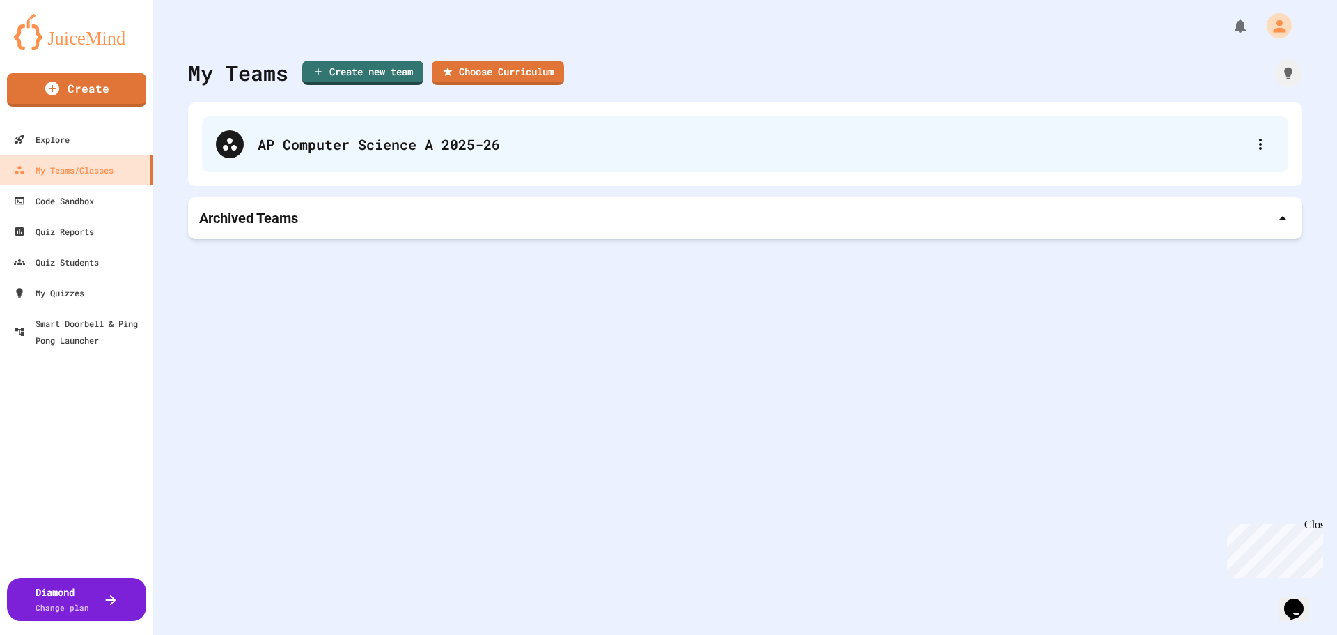
click at [620, 157] on div "AP Computer Science A 2025-26" at bounding box center [745, 144] width 1087 height 56
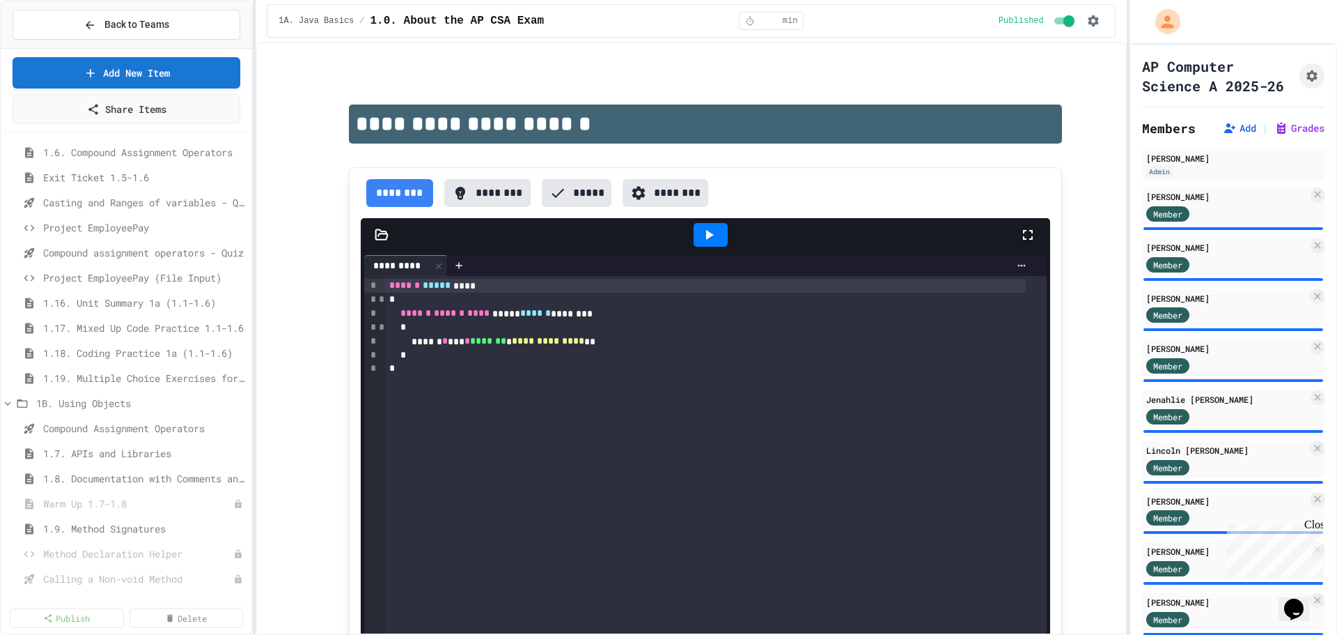
scroll to position [279, 0]
click at [146, 197] on span "Exit Ticket 1.5-1.6" at bounding box center [144, 201] width 203 height 15
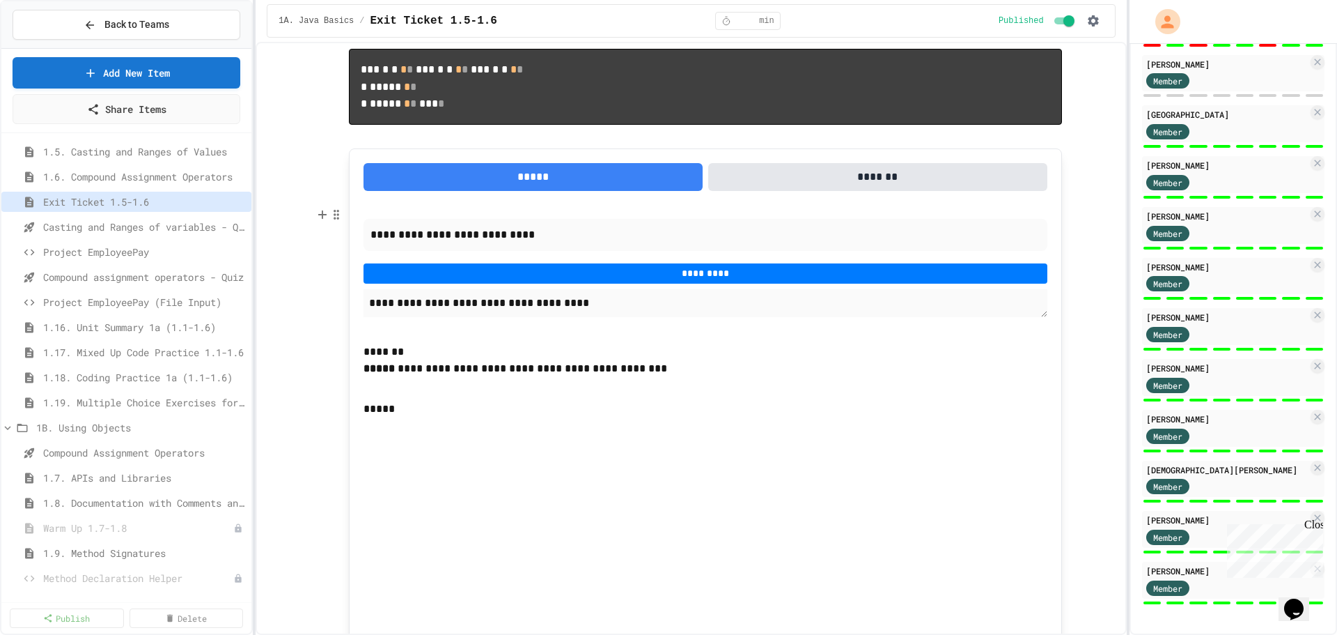
scroll to position [209, 0]
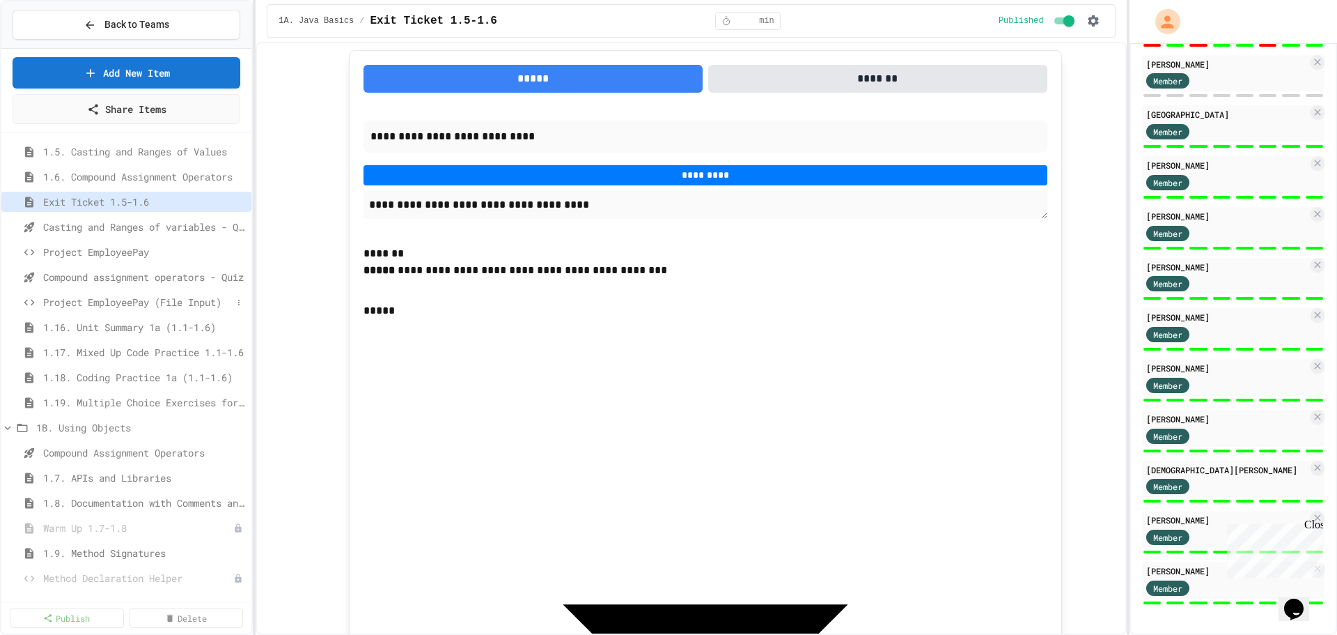
click at [100, 300] on span "Project EmployeePay (File Input)" at bounding box center [137, 302] width 189 height 15
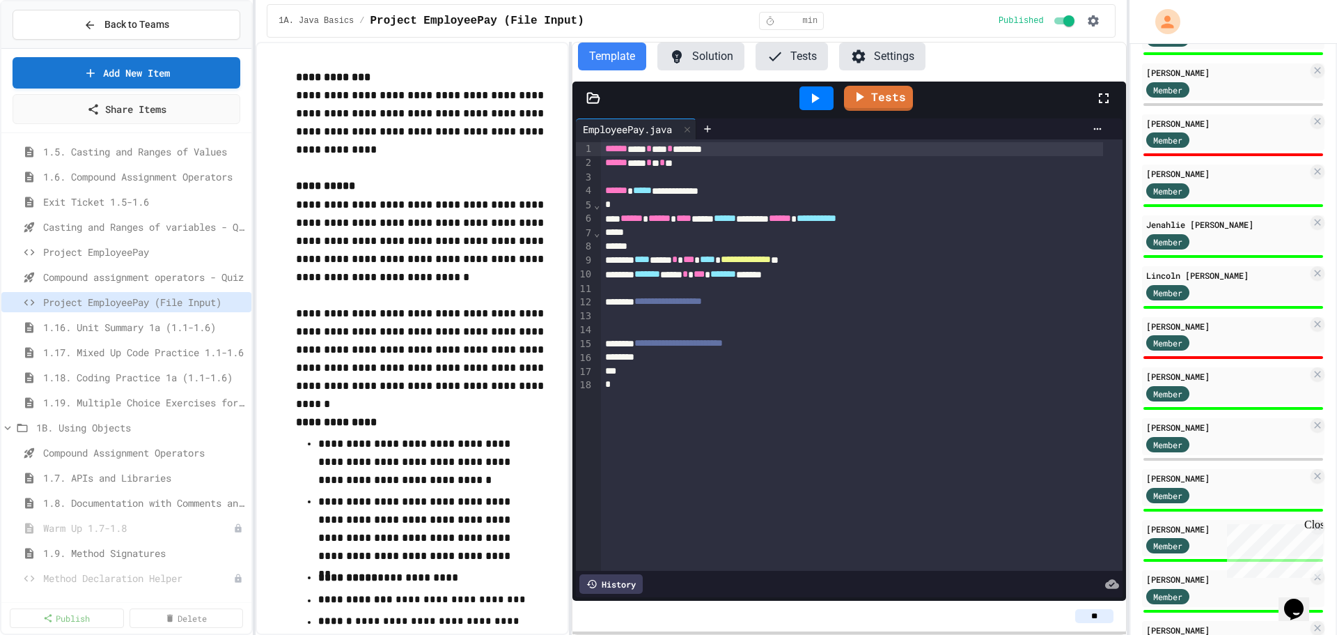
scroll to position [140, 0]
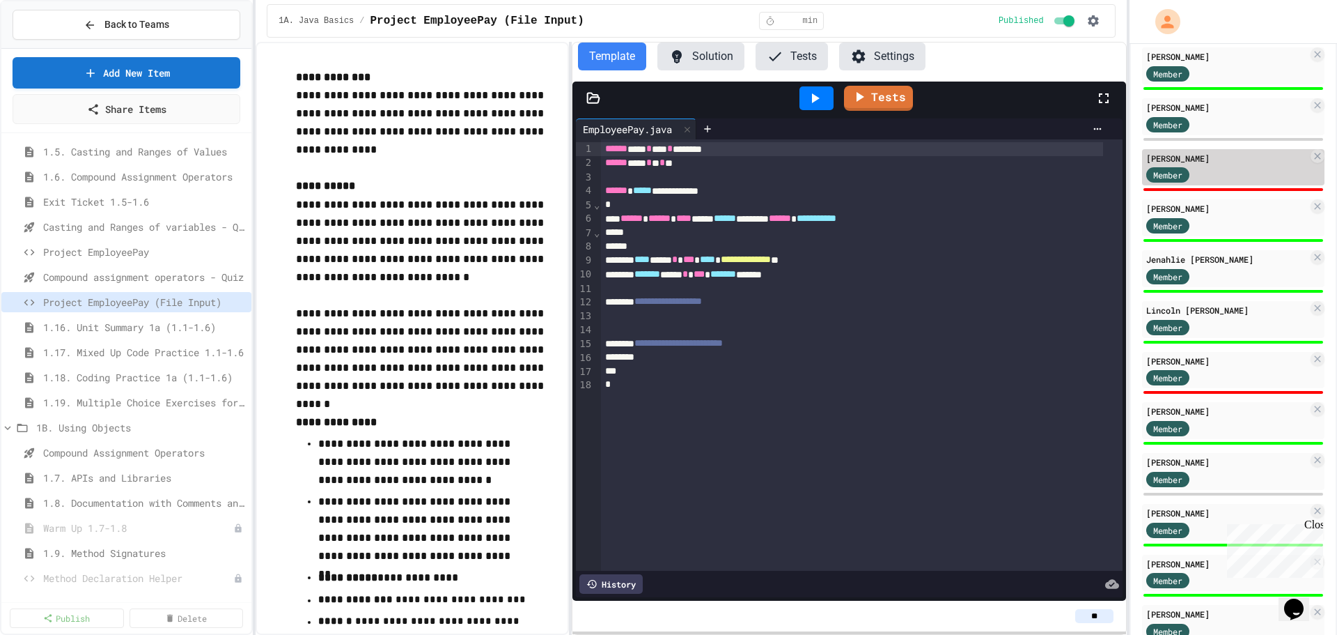
click at [1228, 183] on div "Member" at bounding box center [1228, 174] width 162 height 17
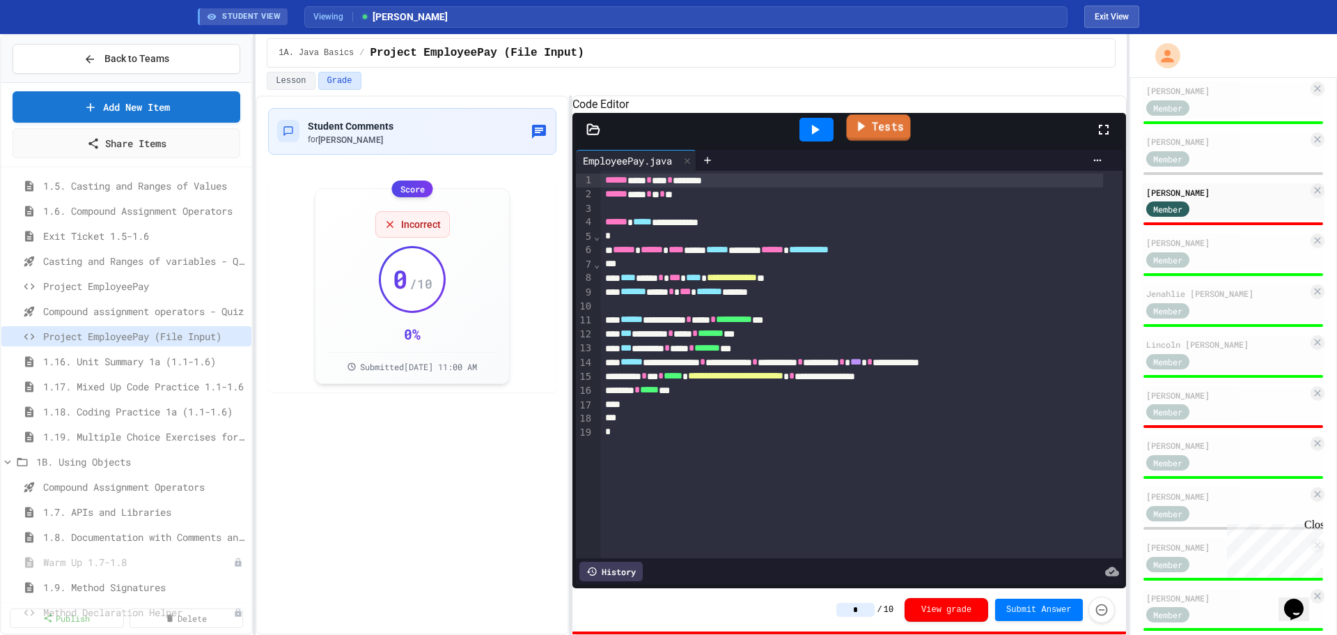
click at [885, 141] on link "Tests" at bounding box center [879, 127] width 64 height 26
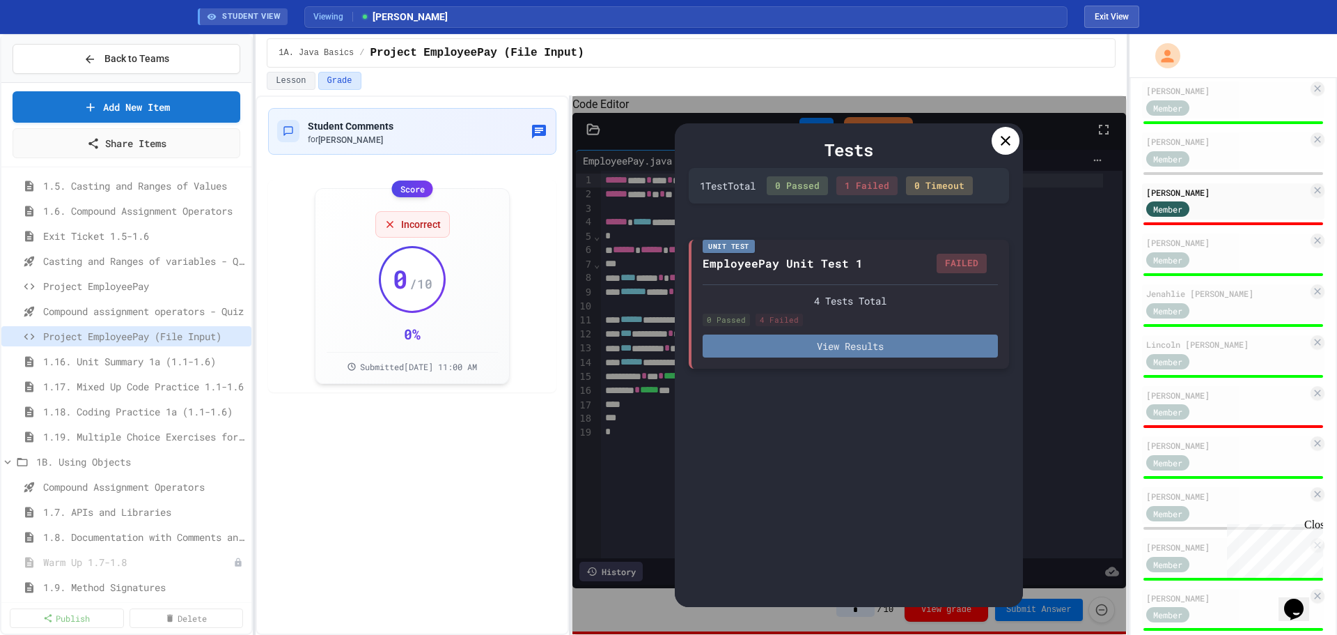
click at [804, 342] on button "View Results" at bounding box center [850, 345] width 295 height 23
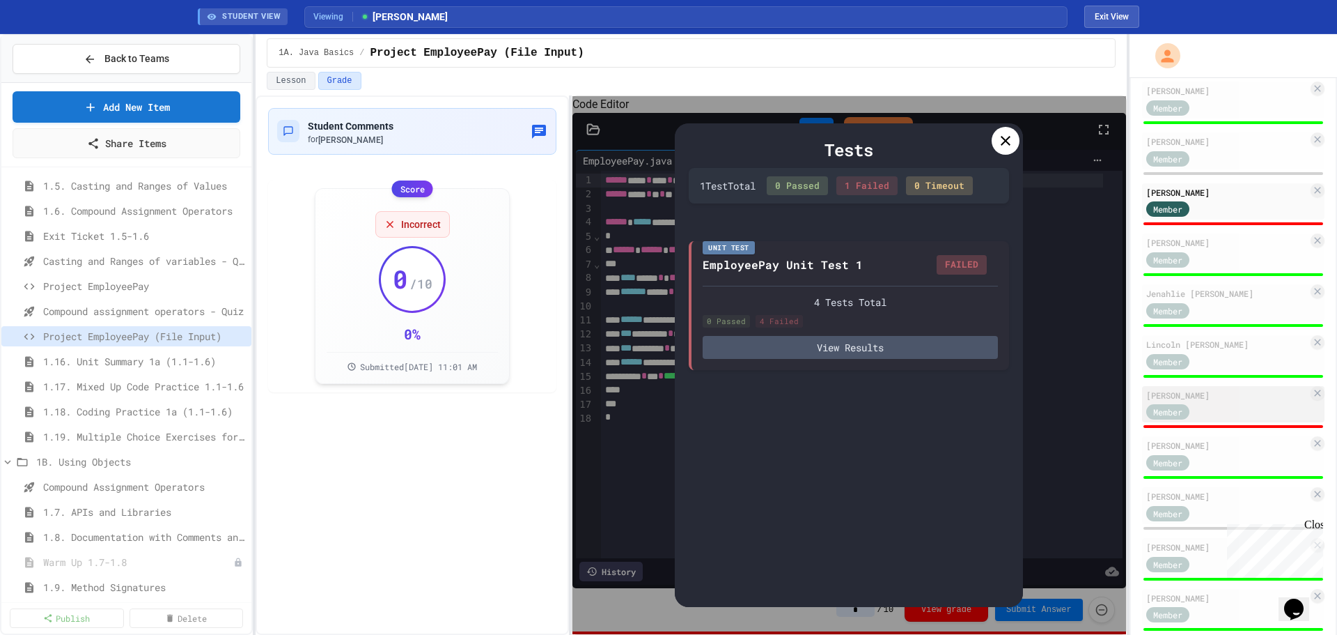
click at [1202, 420] on div "Member" at bounding box center [1182, 411] width 70 height 17
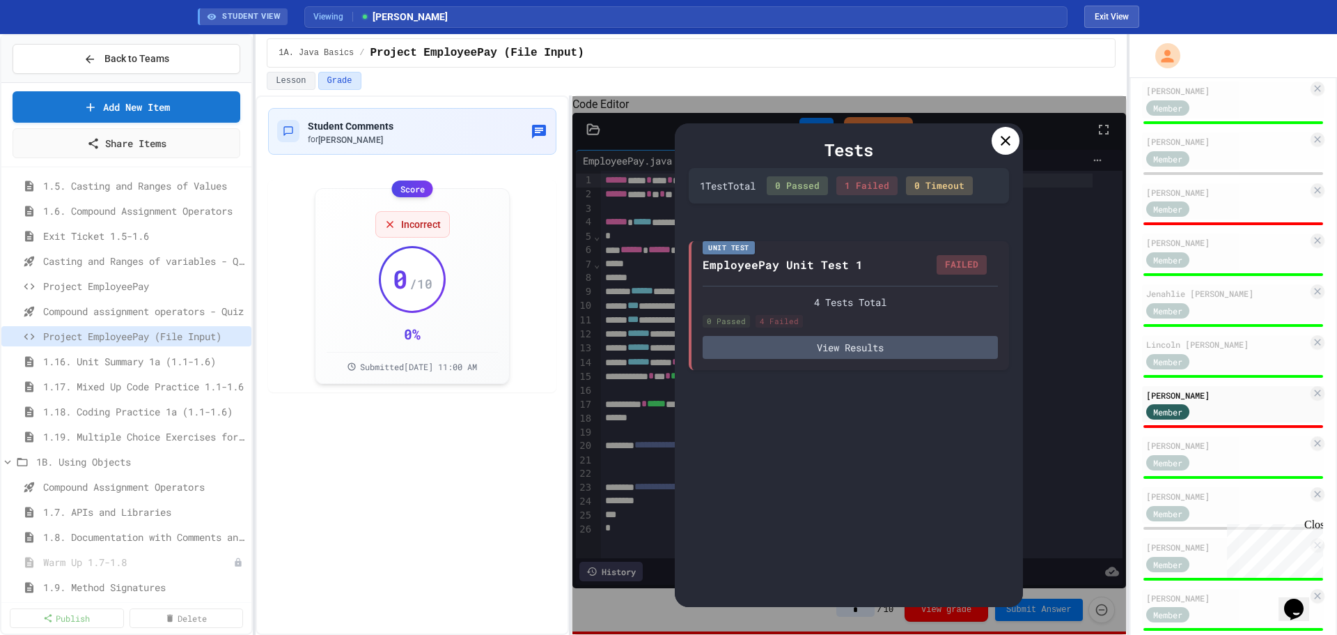
click at [1004, 143] on icon at bounding box center [1006, 141] width 10 height 10
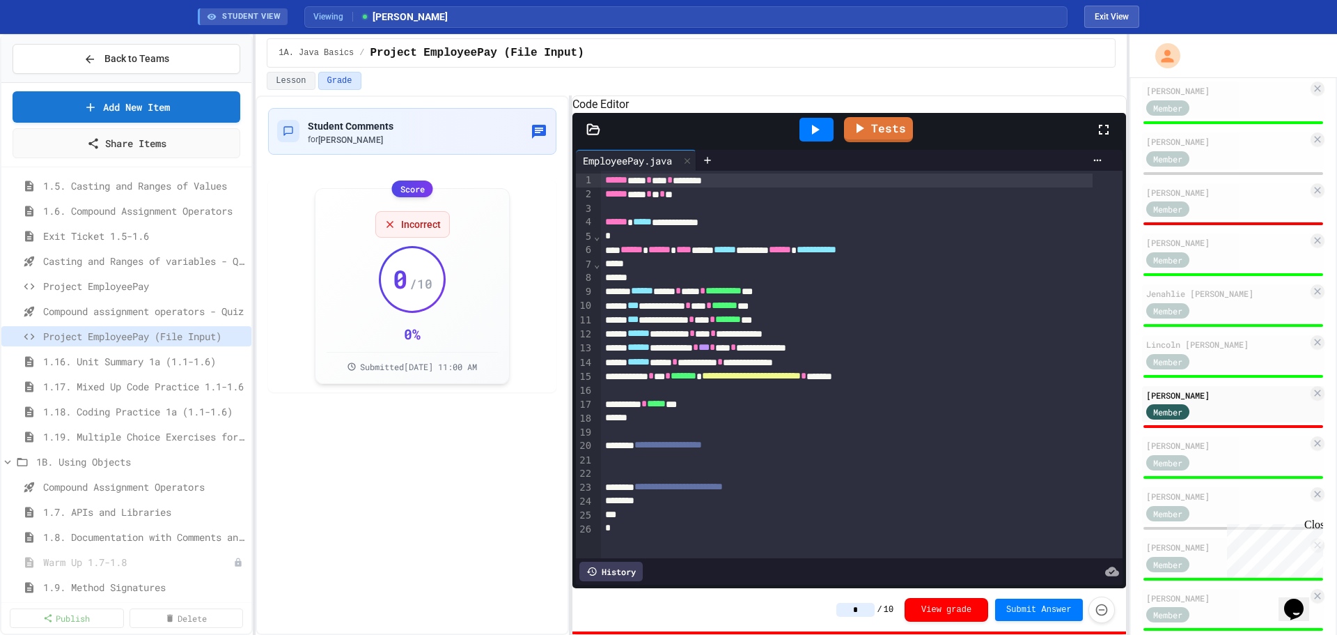
click at [881, 148] on div "Tests" at bounding box center [854, 130] width 481 height 38
click at [879, 141] on link "Tests" at bounding box center [879, 127] width 63 height 26
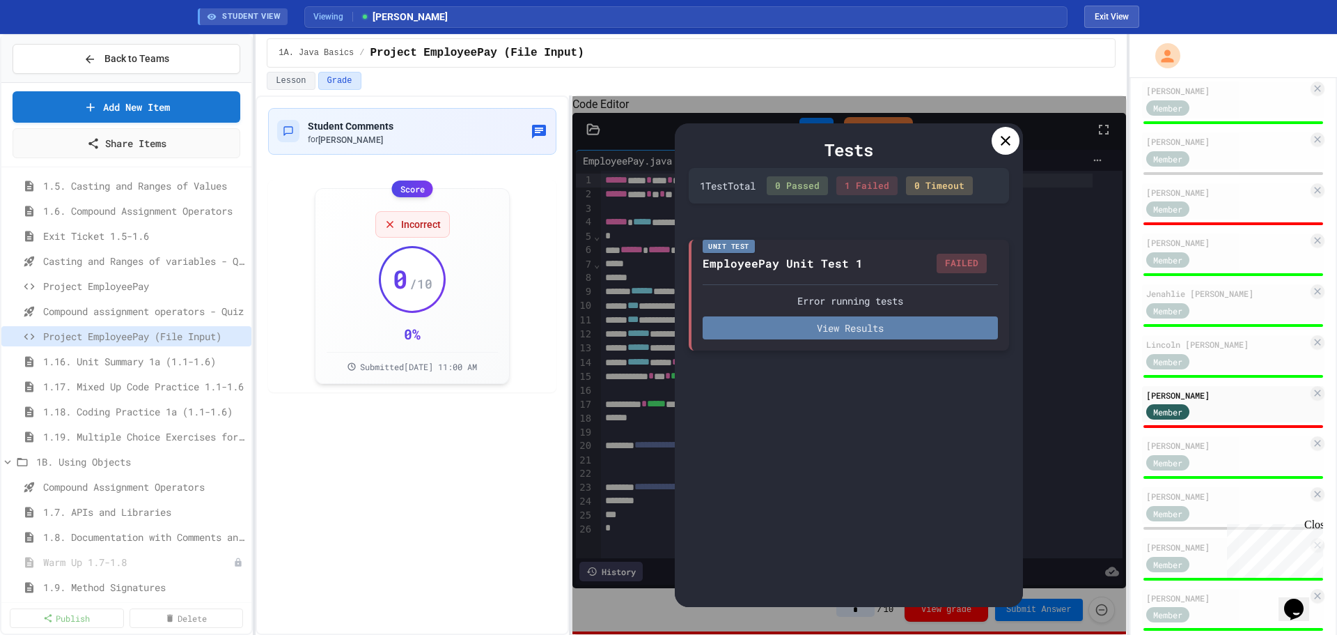
click at [908, 332] on button "View Results" at bounding box center [850, 327] width 295 height 23
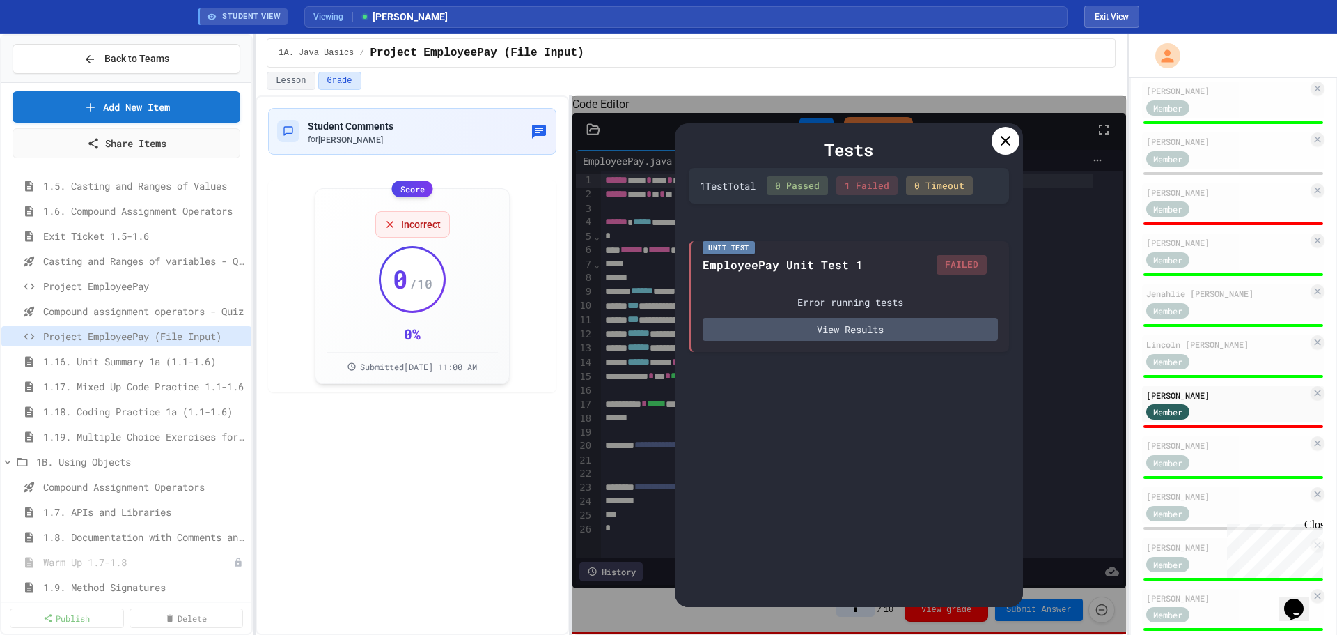
drag, startPoint x: 920, startPoint y: 106, endPoint x: 924, endPoint y: 123, distance: 17.2
click at [1002, 148] on icon at bounding box center [1005, 140] width 17 height 17
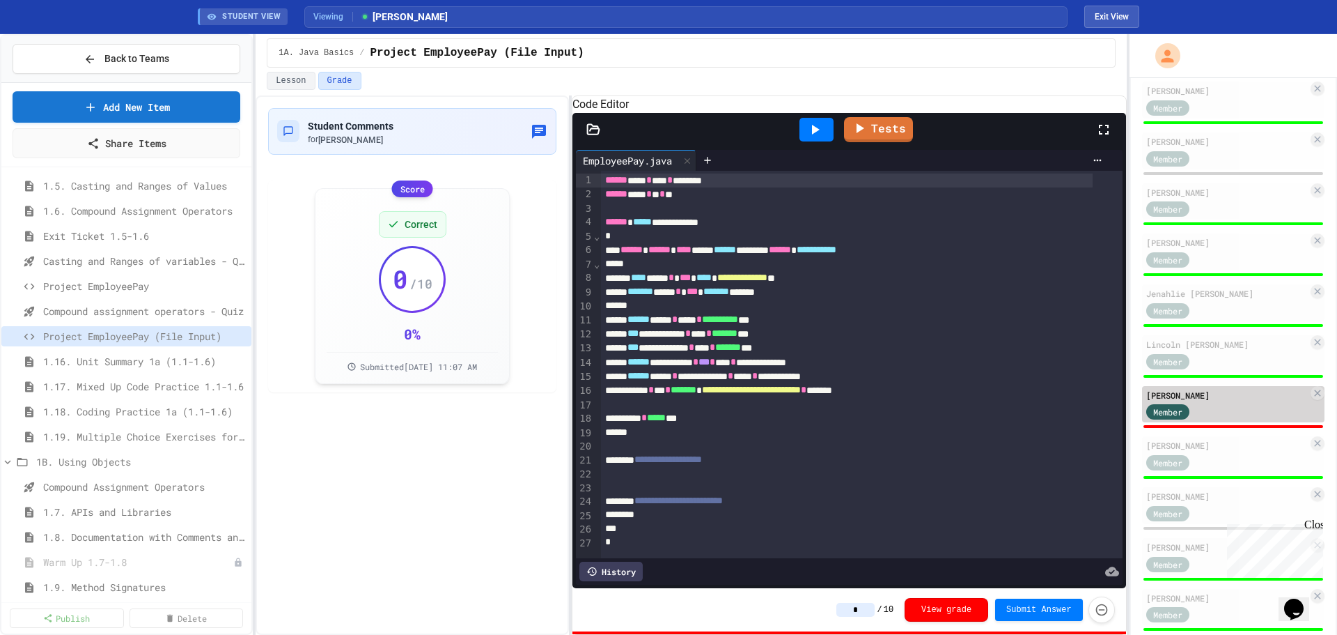
type input "**"
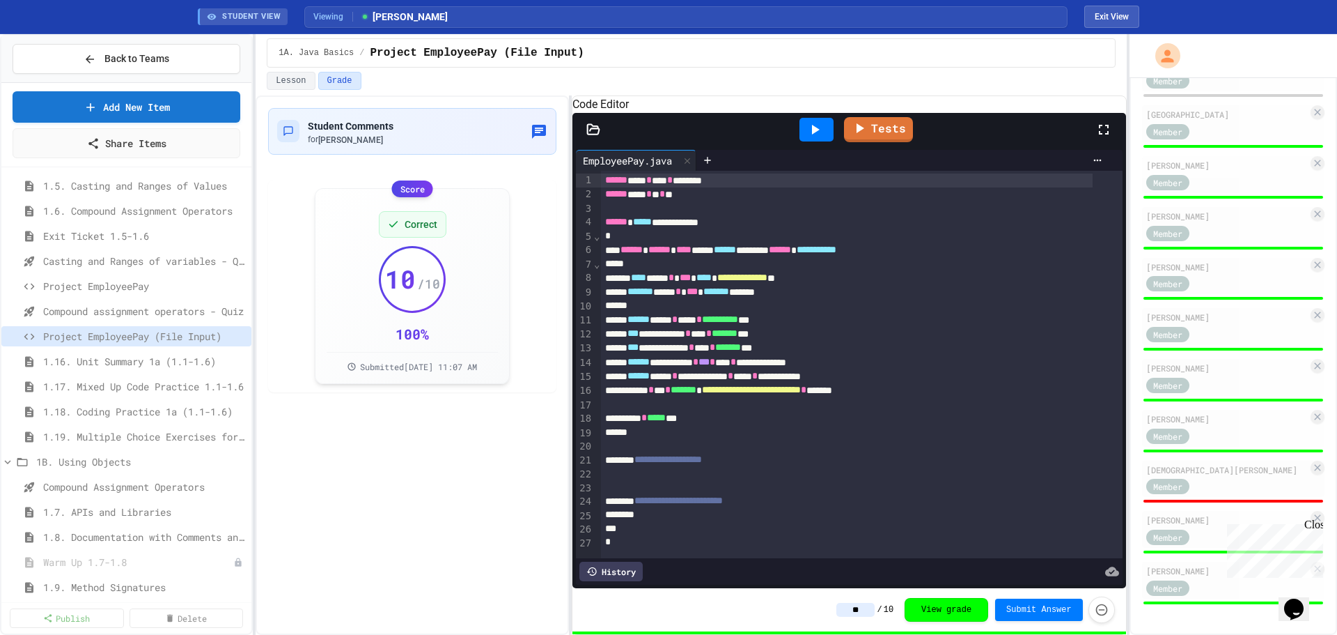
scroll to position [1149, 0]
